Goal: Information Seeking & Learning: Learn about a topic

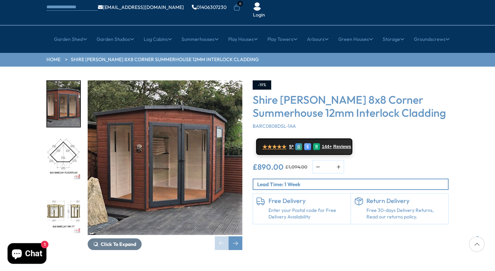
scroll to position [54, 0]
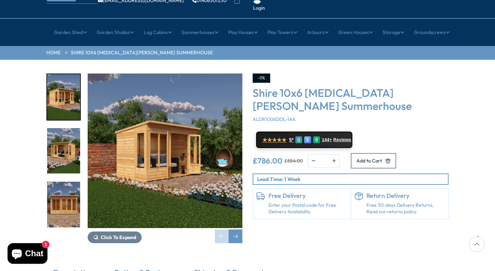
scroll to position [55, 0]
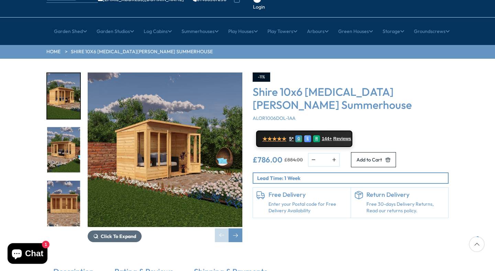
click at [117, 234] on span "Click To Expand" at bounding box center [118, 237] width 35 height 6
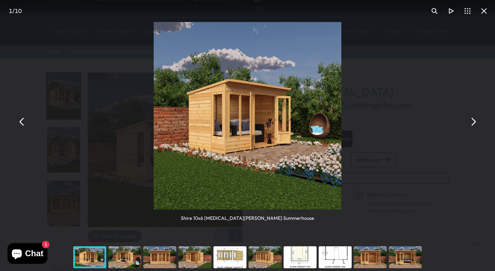
click at [474, 122] on button "You can close this modal content with the ESC key" at bounding box center [473, 122] width 17 height 17
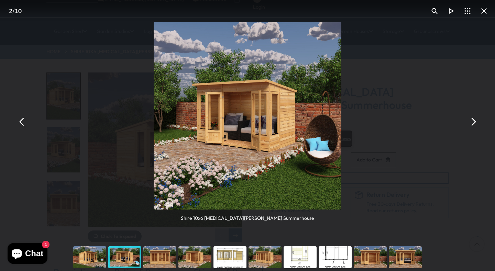
click at [474, 122] on button "You can close this modal content with the ESC key" at bounding box center [473, 122] width 17 height 17
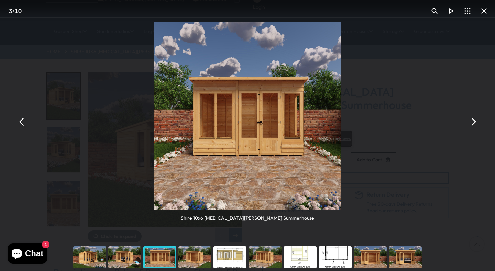
click at [474, 122] on button "You can close this modal content with the ESC key" at bounding box center [473, 122] width 17 height 17
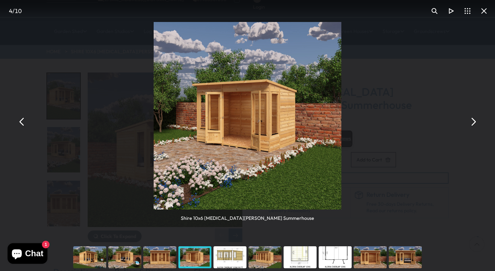
click at [474, 122] on button "You can close this modal content with the ESC key" at bounding box center [473, 122] width 17 height 17
